Goal: Navigation & Orientation: Find specific page/section

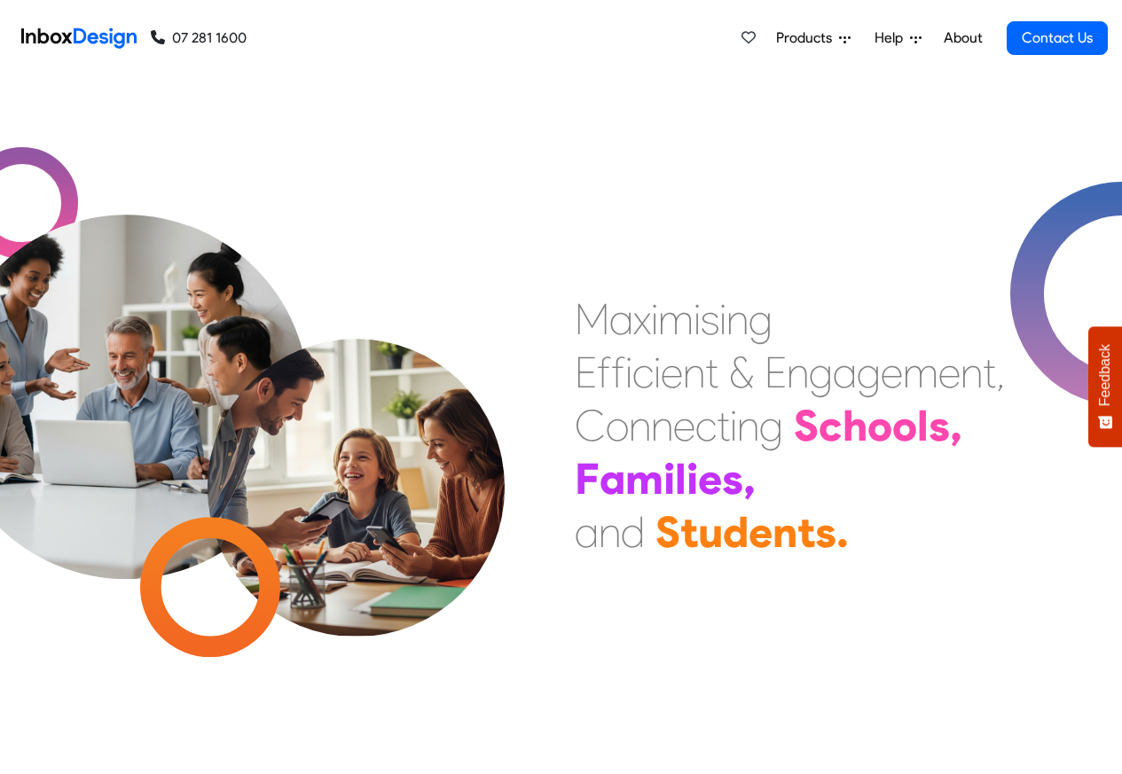
click at [802, 38] on span "Products" at bounding box center [807, 37] width 63 height 21
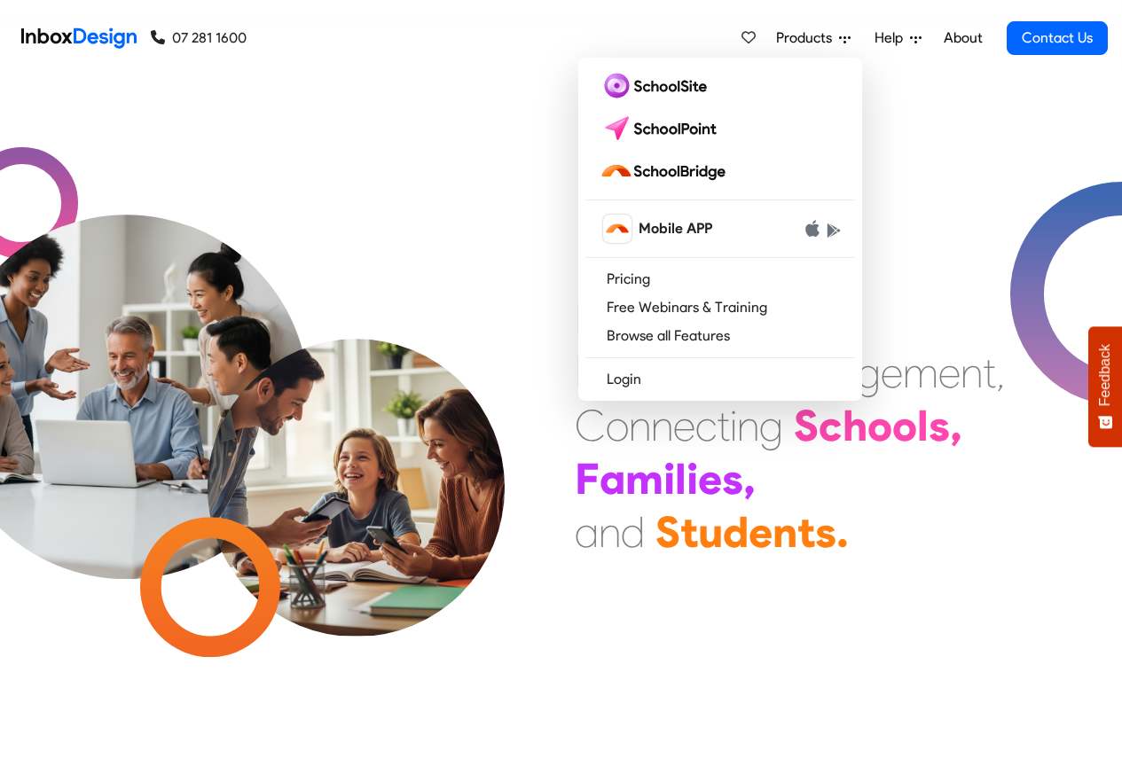
click at [962, 38] on link "About" at bounding box center [962, 37] width 49 height 35
